Goal: Check status: Check status

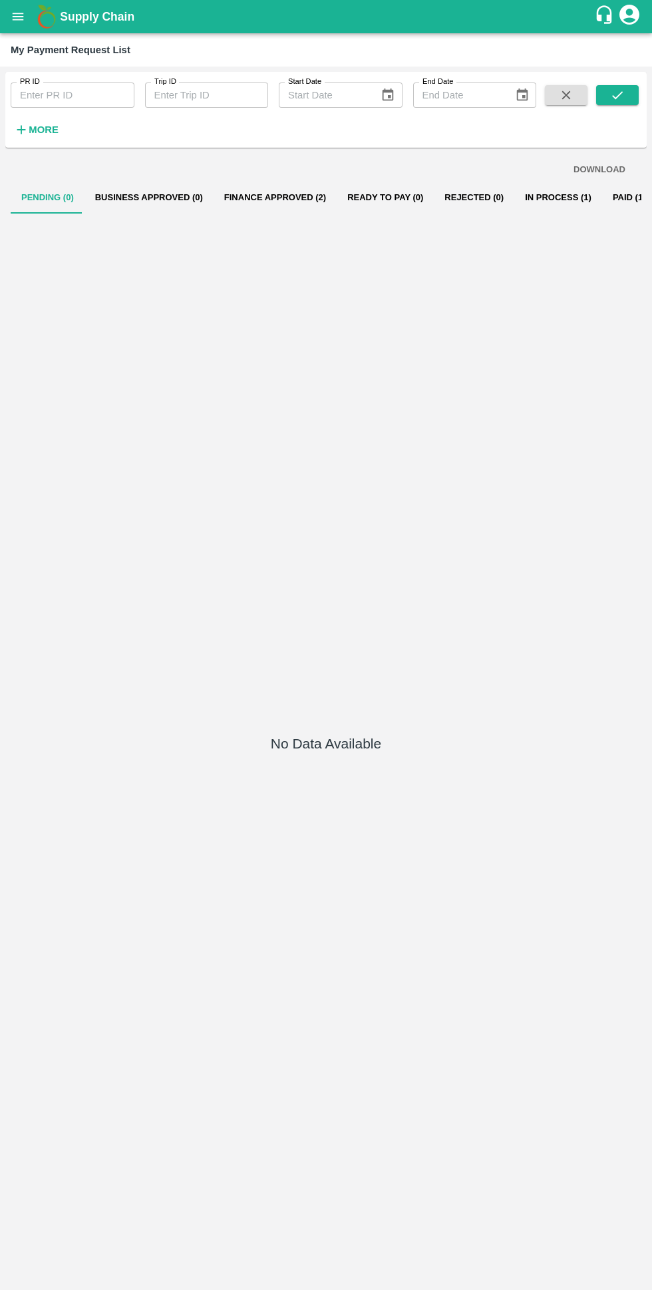
click at [18, 17] on icon "open drawer" at bounding box center [18, 16] width 11 height 7
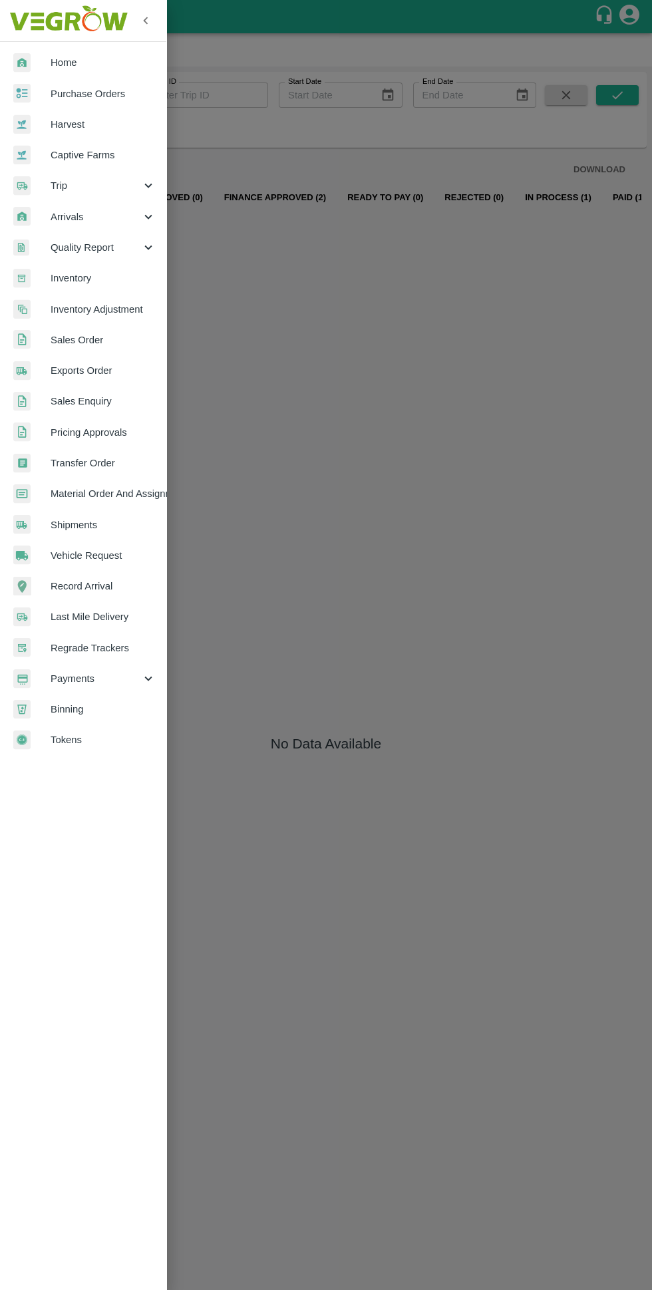
click at [49, 69] on div at bounding box center [31, 62] width 37 height 19
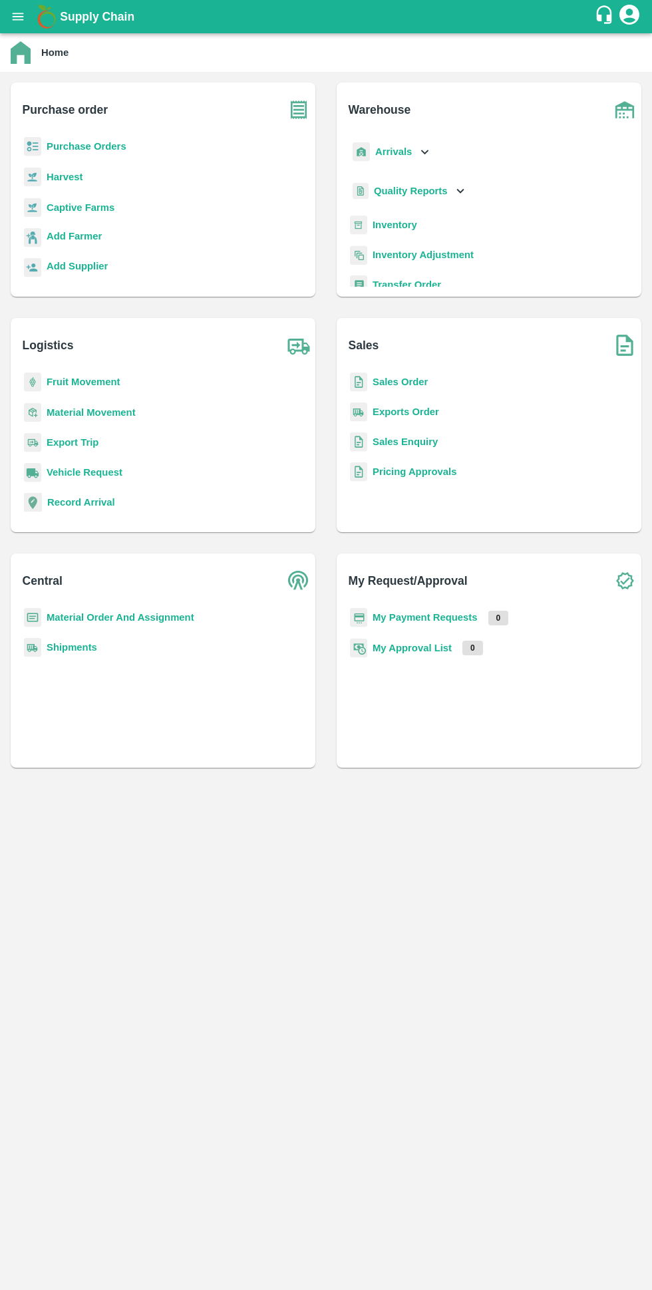
click at [60, 146] on b "Purchase Orders" at bounding box center [87, 146] width 80 height 11
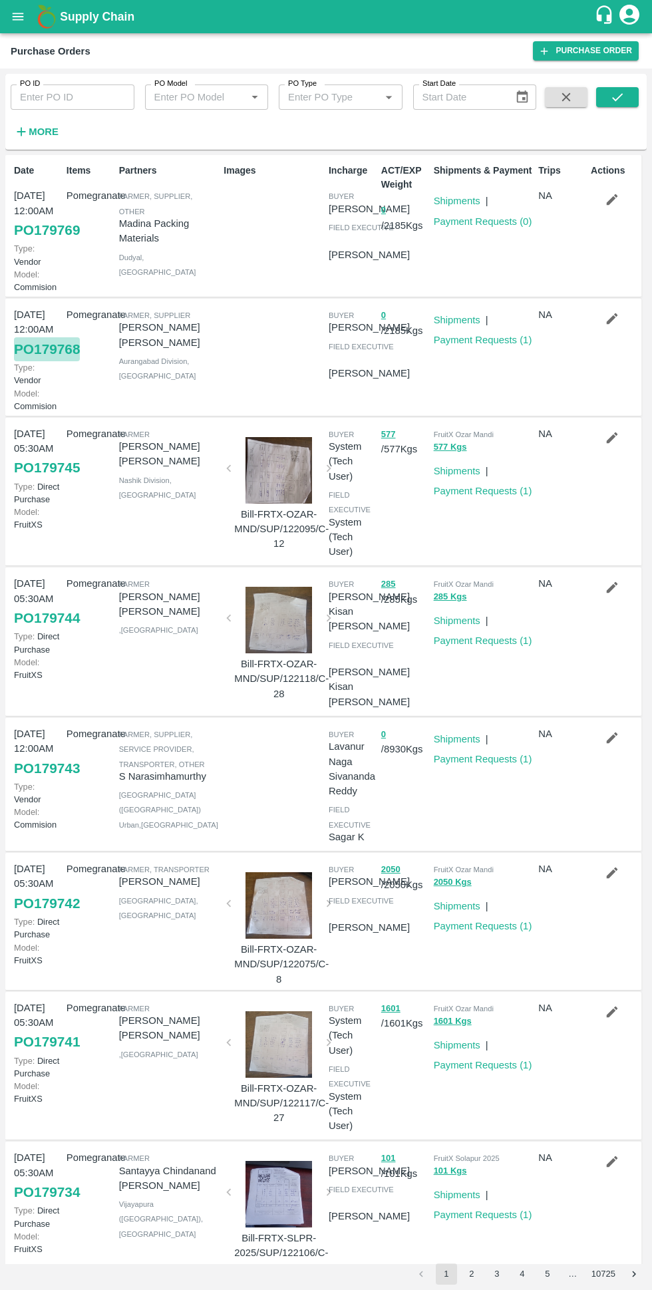
scroll to position [2, 0]
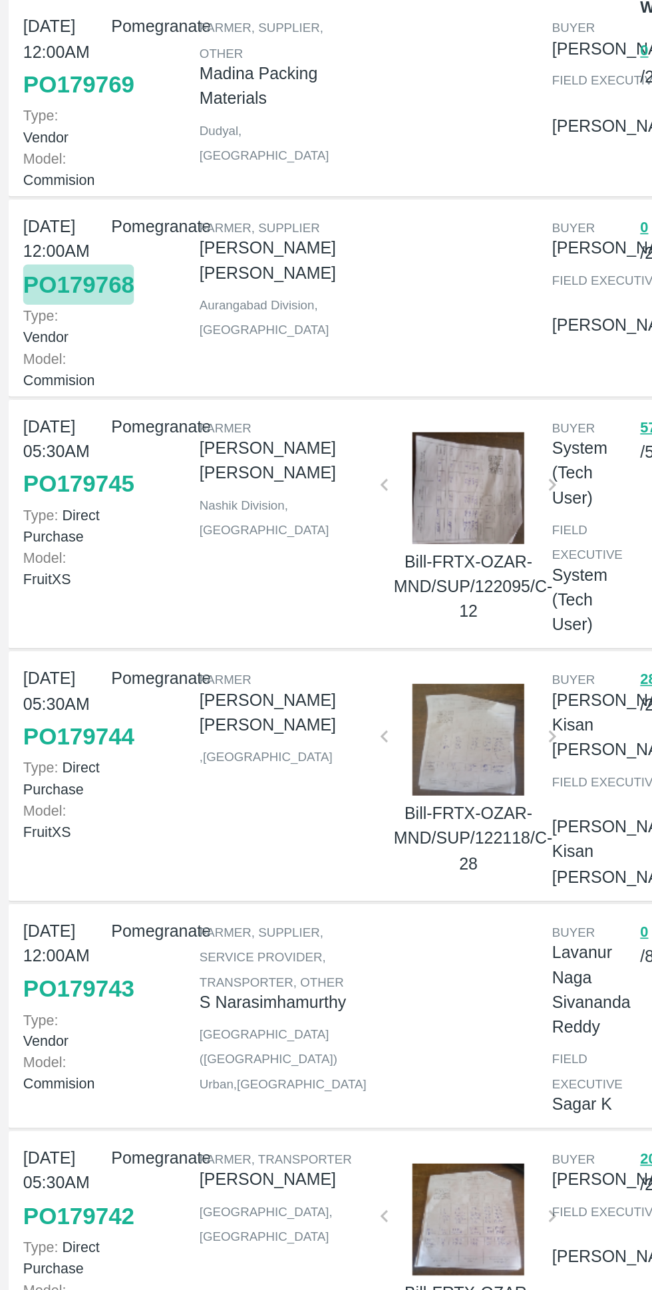
click at [155, 411] on div "Farmer, Supplier Pavan Mahajan Bahure Aurangabad Division , Maharashtra" at bounding box center [166, 355] width 105 height 110
click at [127, 411] on div "Farmer, Supplier Pavan Mahajan Bahure Aurangabad Division , Maharashtra" at bounding box center [166, 355] width 105 height 110
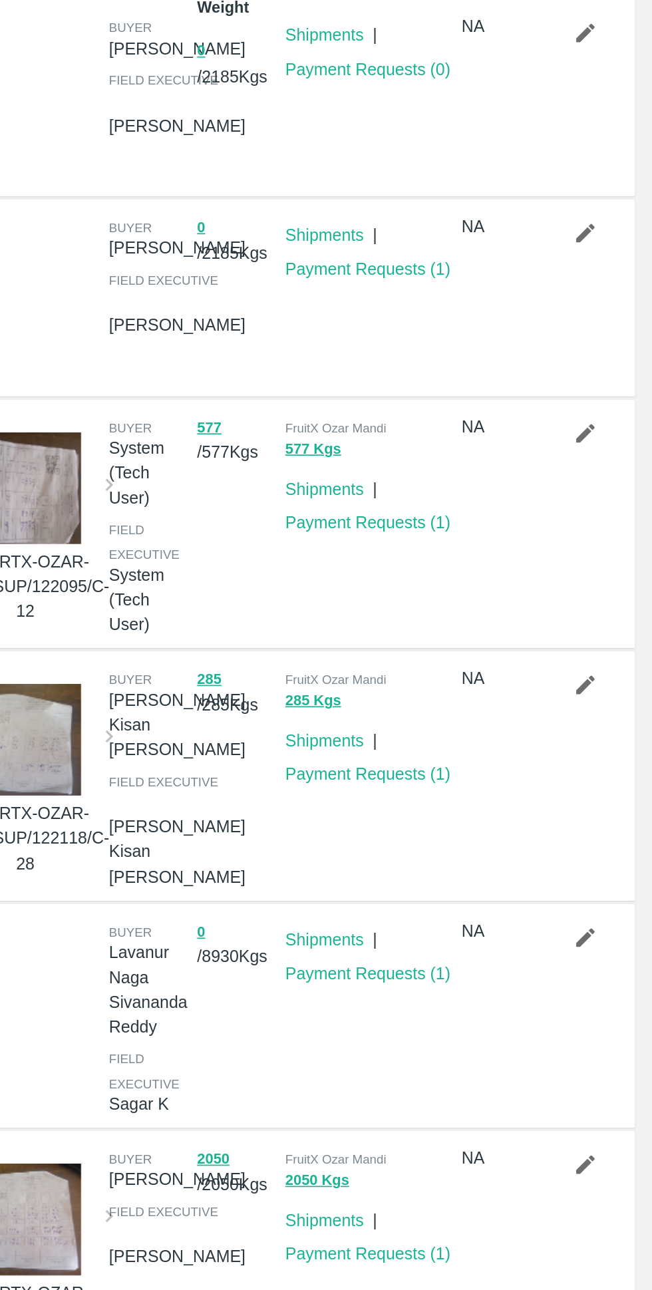
click at [443, 343] on link "Payment Requests ( 1 )" at bounding box center [483, 338] width 98 height 11
